Goal: Information Seeking & Learning: Learn about a topic

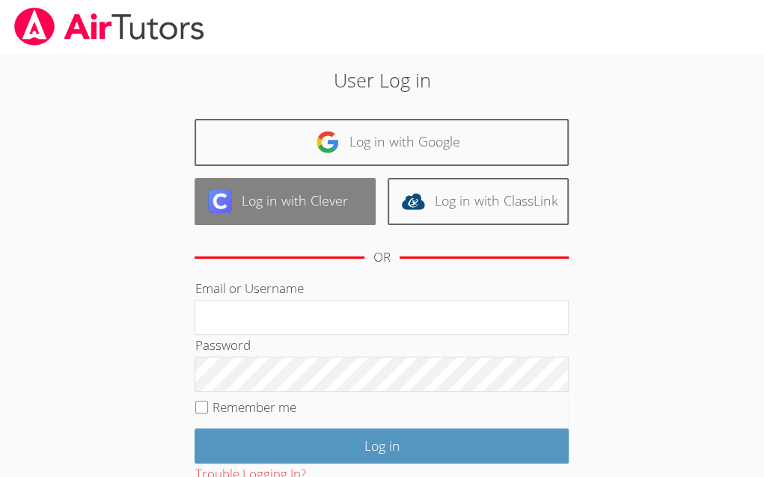
drag, startPoint x: 0, startPoint y: 0, endPoint x: 314, endPoint y: 197, distance: 371.0
click at [314, 197] on link "Log in with Clever" at bounding box center [284, 201] width 181 height 47
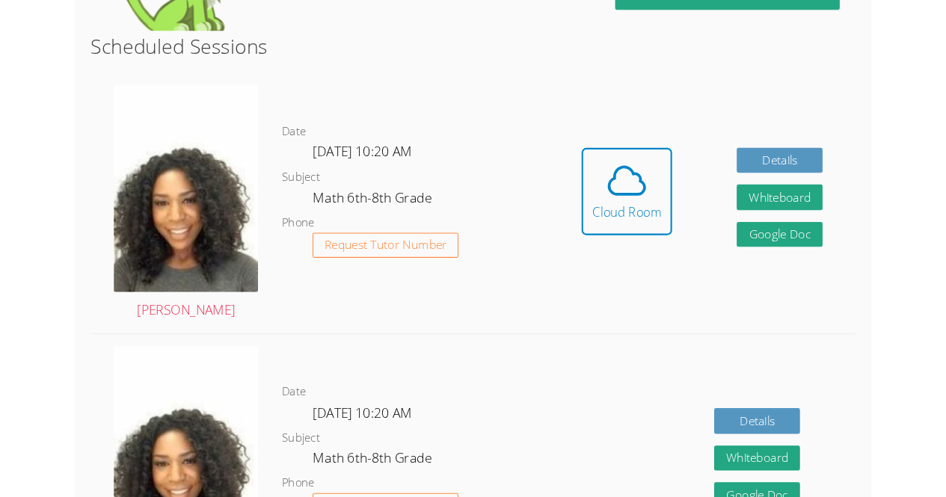
scroll to position [420, 0]
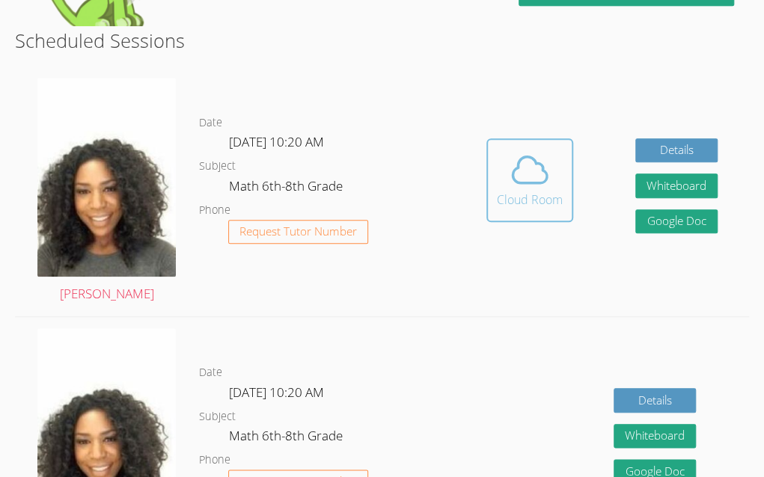
click at [569, 156] on button "Cloud Room" at bounding box center [529, 180] width 87 height 84
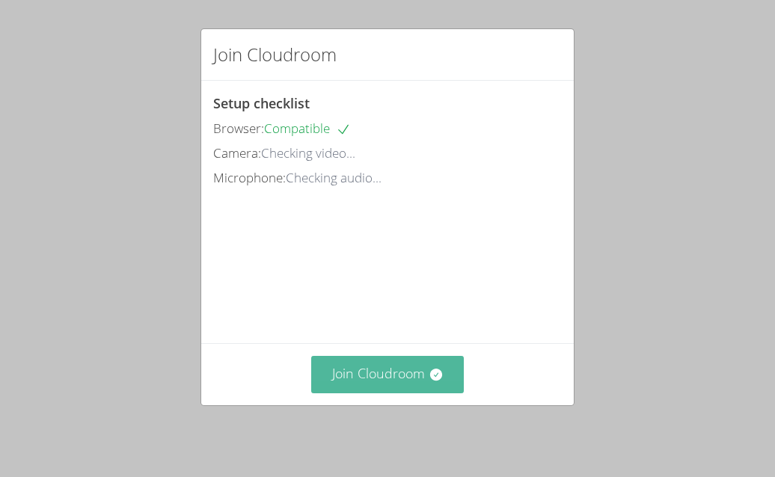
click at [378, 380] on button "Join Cloudroom" at bounding box center [387, 374] width 153 height 37
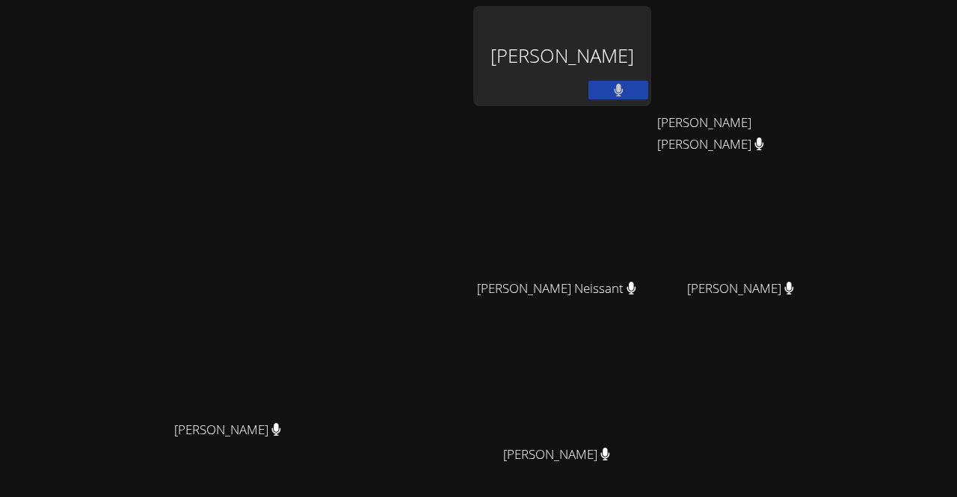
click at [651, 52] on div "Tanisha Odney" at bounding box center [562, 56] width 178 height 100
click at [651, 28] on div "Tanisha Odney" at bounding box center [562, 56] width 178 height 100
click at [651, 42] on div "Tanisha Odney" at bounding box center [562, 56] width 178 height 100
click at [651, 55] on div "Tanisha Odney" at bounding box center [562, 56] width 178 height 100
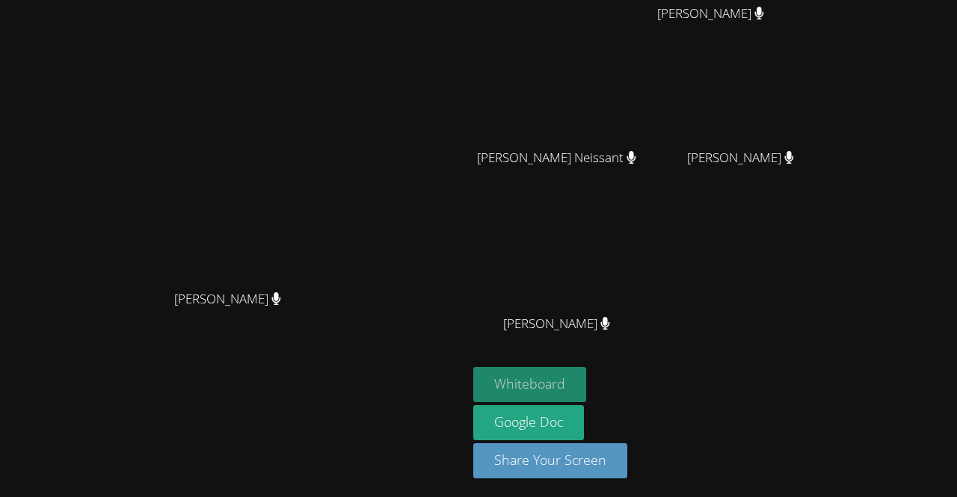
click at [586, 387] on button "Whiteboard" at bounding box center [529, 384] width 113 height 35
click at [586, 375] on button "Whiteboard" at bounding box center [529, 384] width 113 height 35
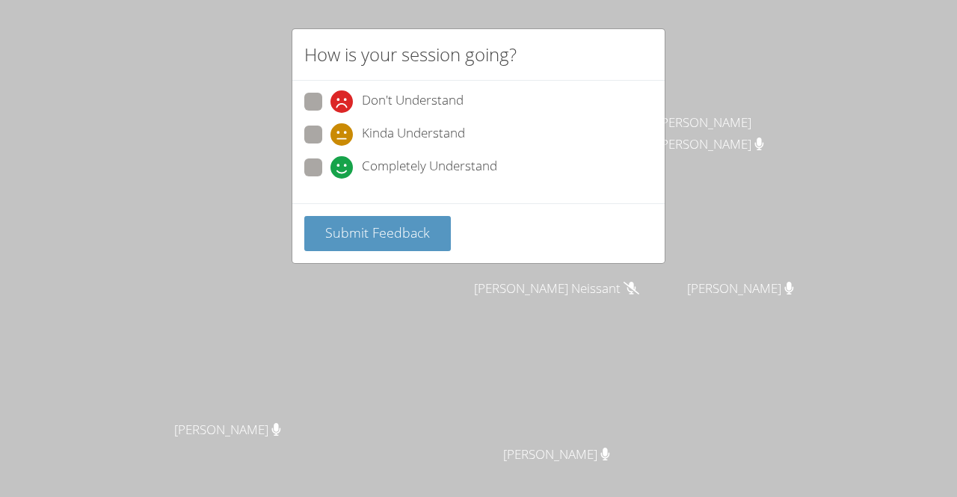
click at [420, 159] on span "Completely Understand" at bounding box center [429, 167] width 135 height 22
click at [343, 159] on input "Completely Understand" at bounding box center [337, 165] width 13 height 13
radio input "true"
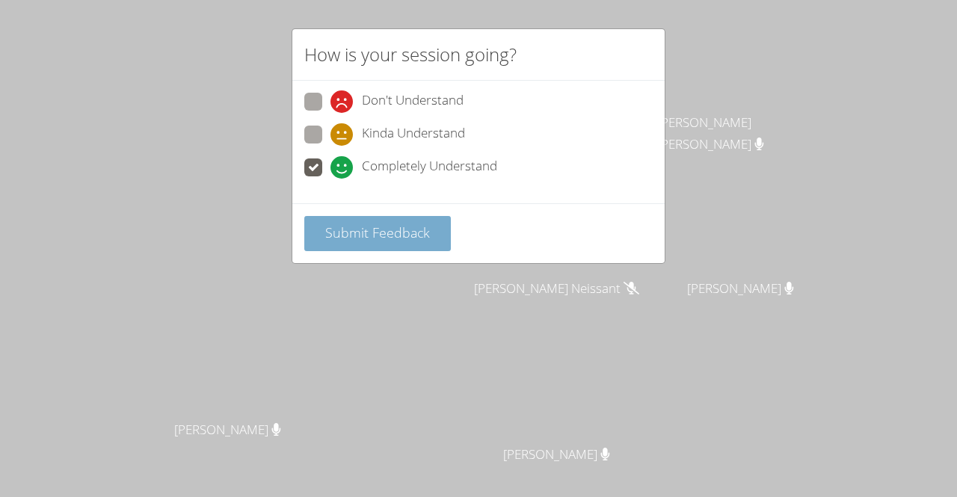
click at [405, 224] on span "Submit Feedback" at bounding box center [377, 233] width 105 height 18
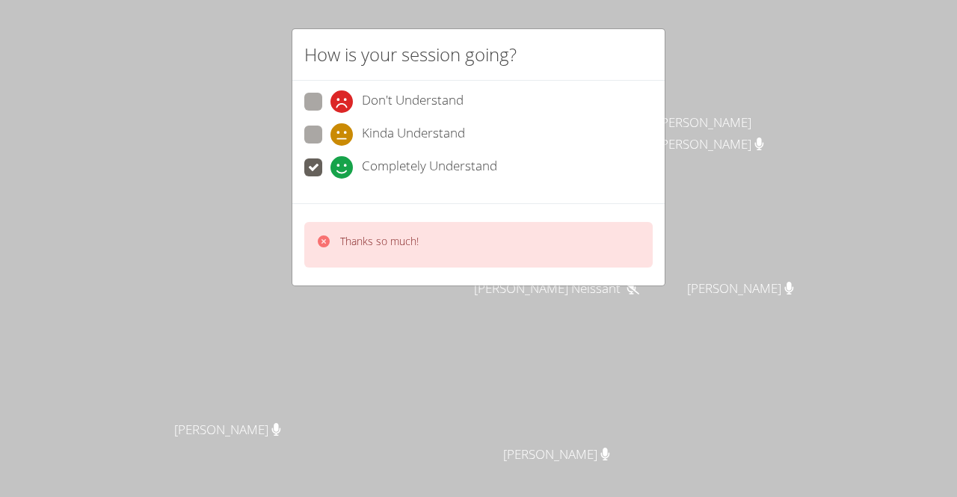
click at [491, 230] on div "Thanks so much!" at bounding box center [478, 245] width 348 height 46
